Goal: Task Accomplishment & Management: Manage account settings

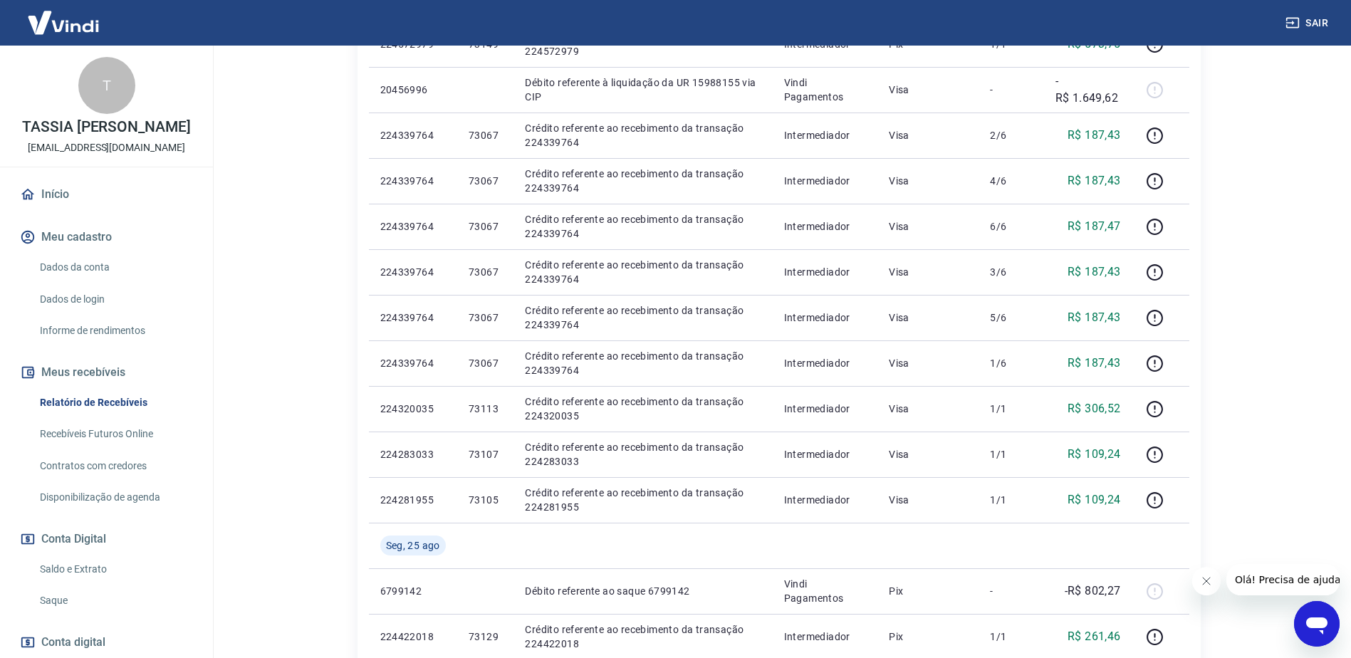
scroll to position [570, 0]
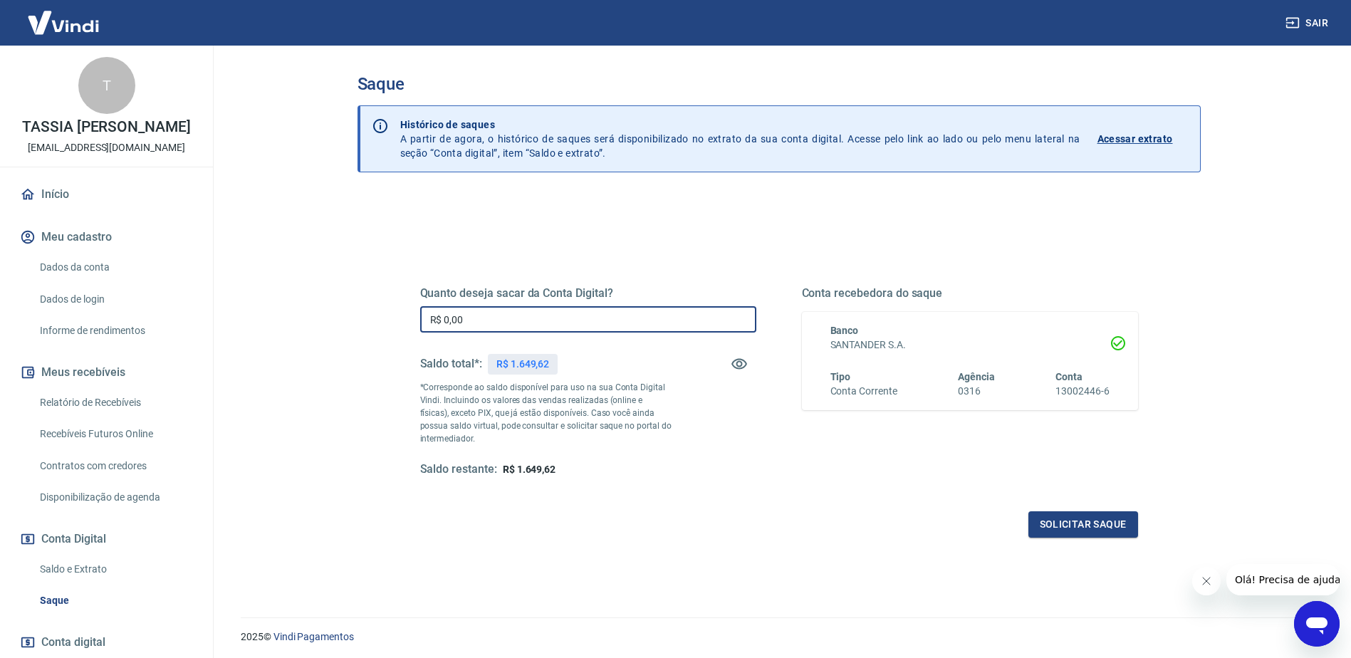
click at [655, 329] on input "R$ 0,00" at bounding box center [588, 319] width 336 height 26
type input "R$ 1.649,62"
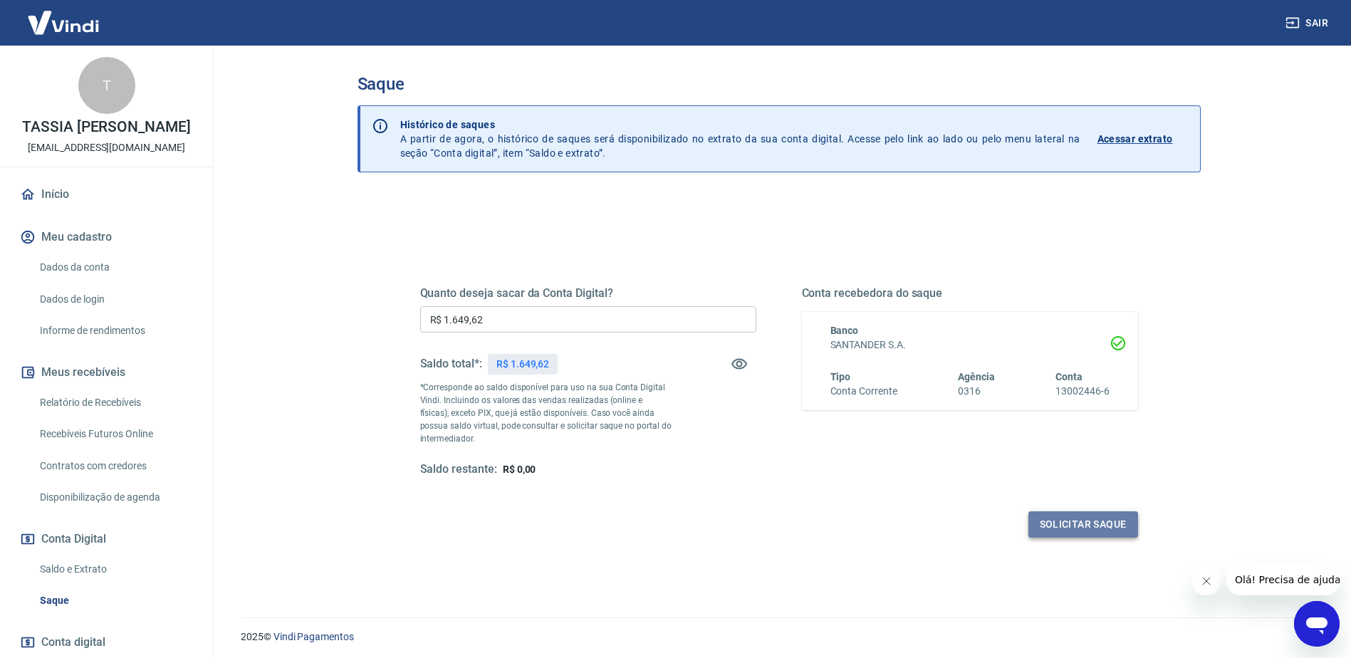
click at [1088, 520] on button "Solicitar saque" at bounding box center [1083, 524] width 110 height 26
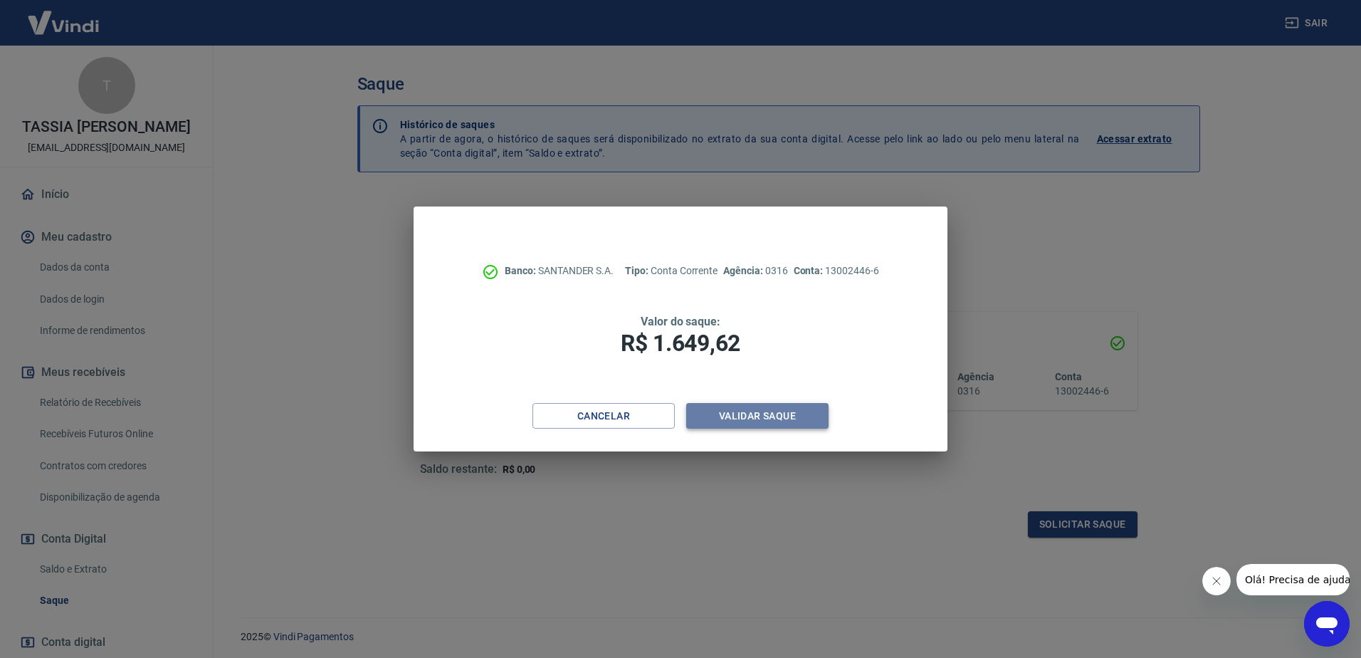
click at [758, 422] on button "Validar saque" at bounding box center [757, 416] width 142 height 26
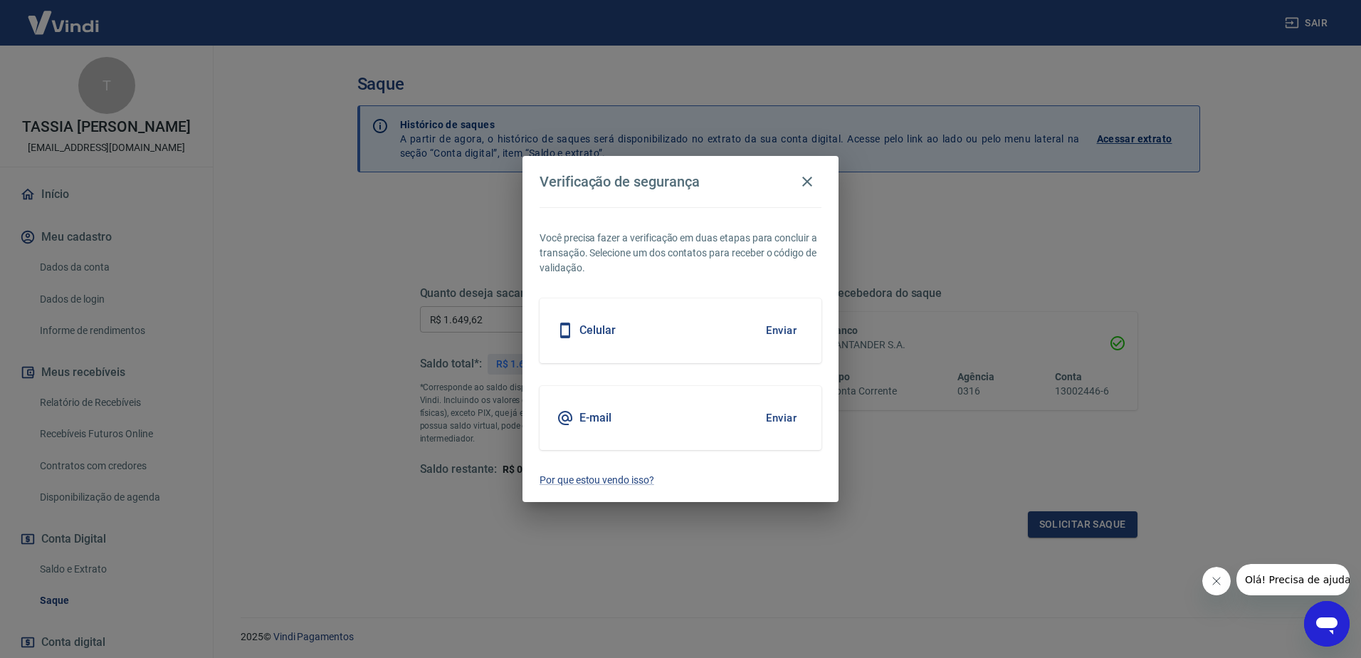
click at [789, 422] on button "Enviar" at bounding box center [781, 418] width 46 height 30
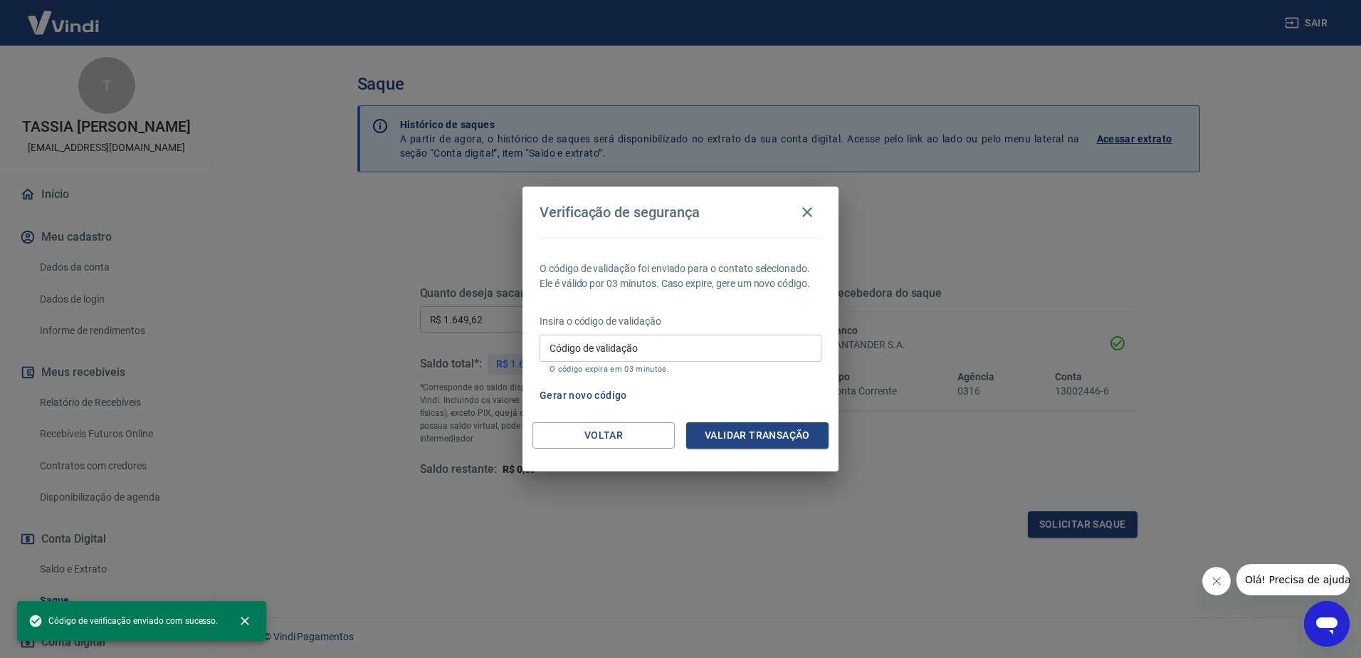
click at [679, 347] on input "Código de validação" at bounding box center [681, 348] width 282 height 26
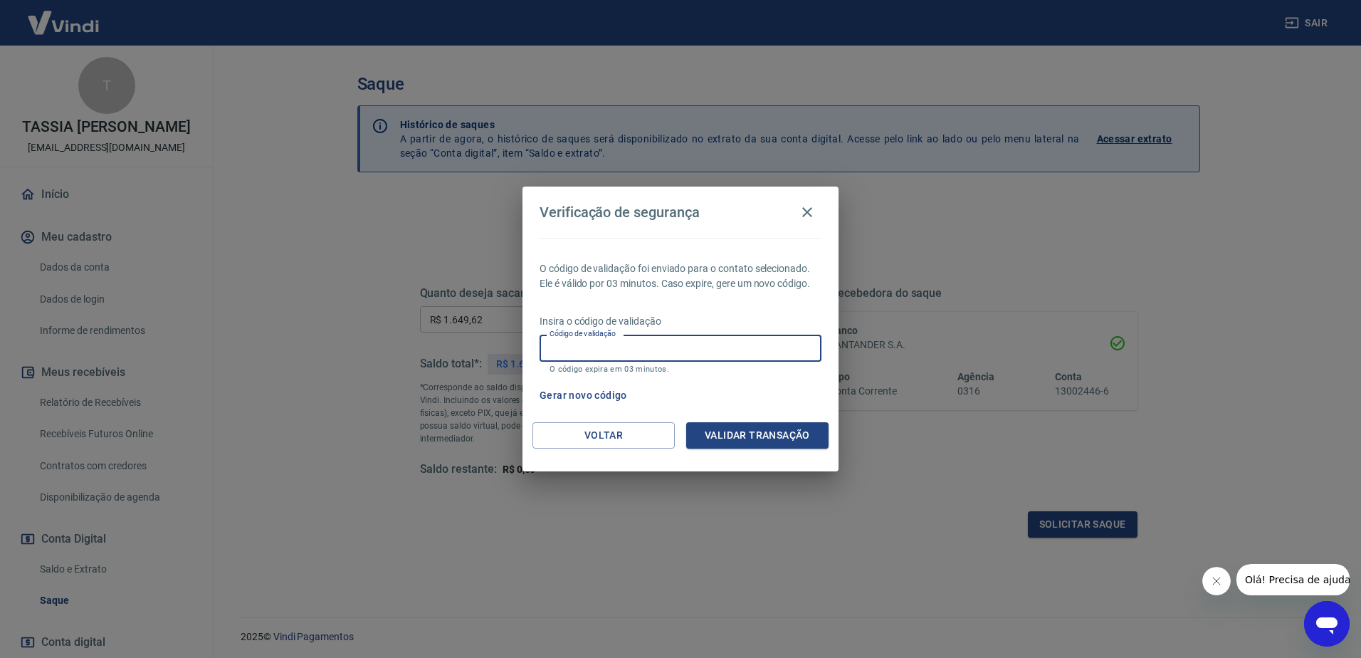
paste input "478307"
type input "478307"
click at [743, 430] on button "Validar transação" at bounding box center [757, 435] width 142 height 26
